Goal: Go to known website: Access a specific website the user already knows

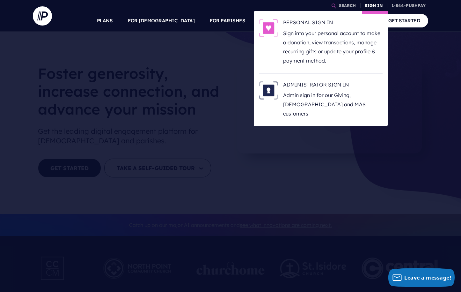
click at [368, 6] on link "SIGN IN" at bounding box center [373, 5] width 23 height 11
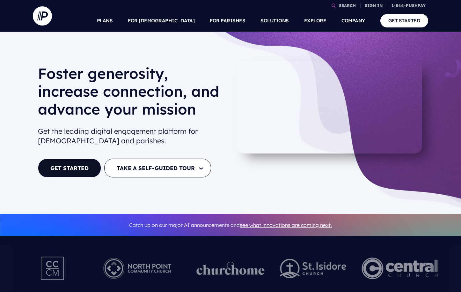
click at [378, 5] on link "SIGN IN" at bounding box center [373, 5] width 23 height 11
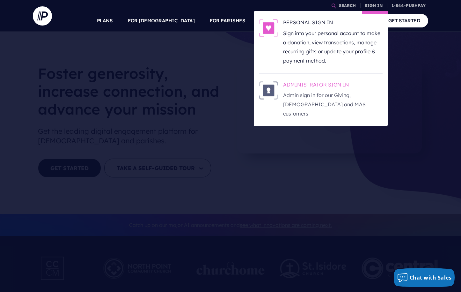
click at [330, 88] on h6 "ADMINISTRATOR SIGN IN" at bounding box center [332, 86] width 99 height 10
